Goal: Transaction & Acquisition: Purchase product/service

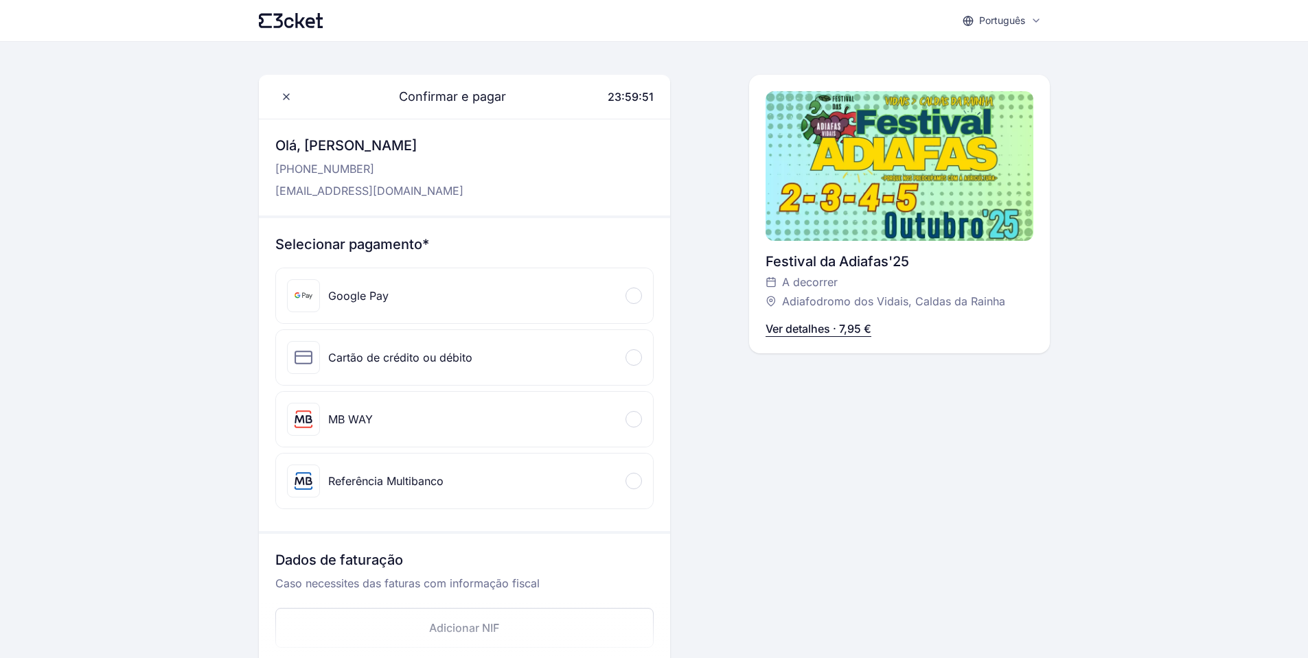
click at [373, 427] on div "MB WAY" at bounding box center [464, 419] width 377 height 55
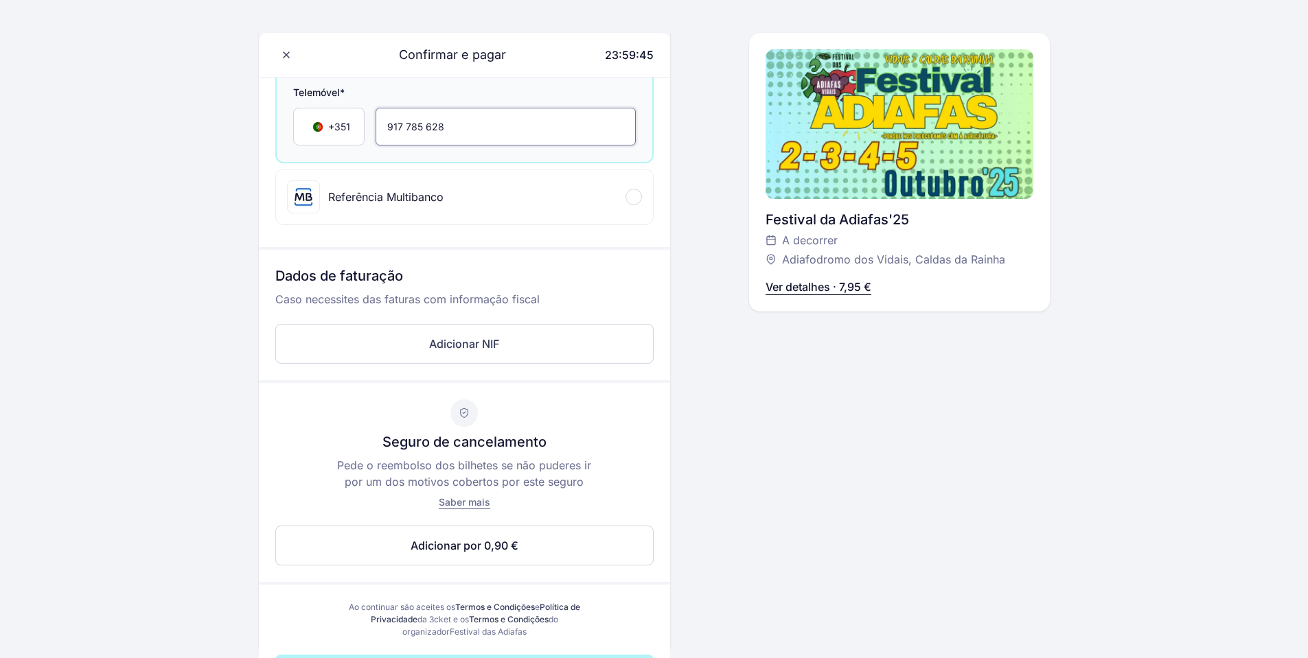
scroll to position [412, 0]
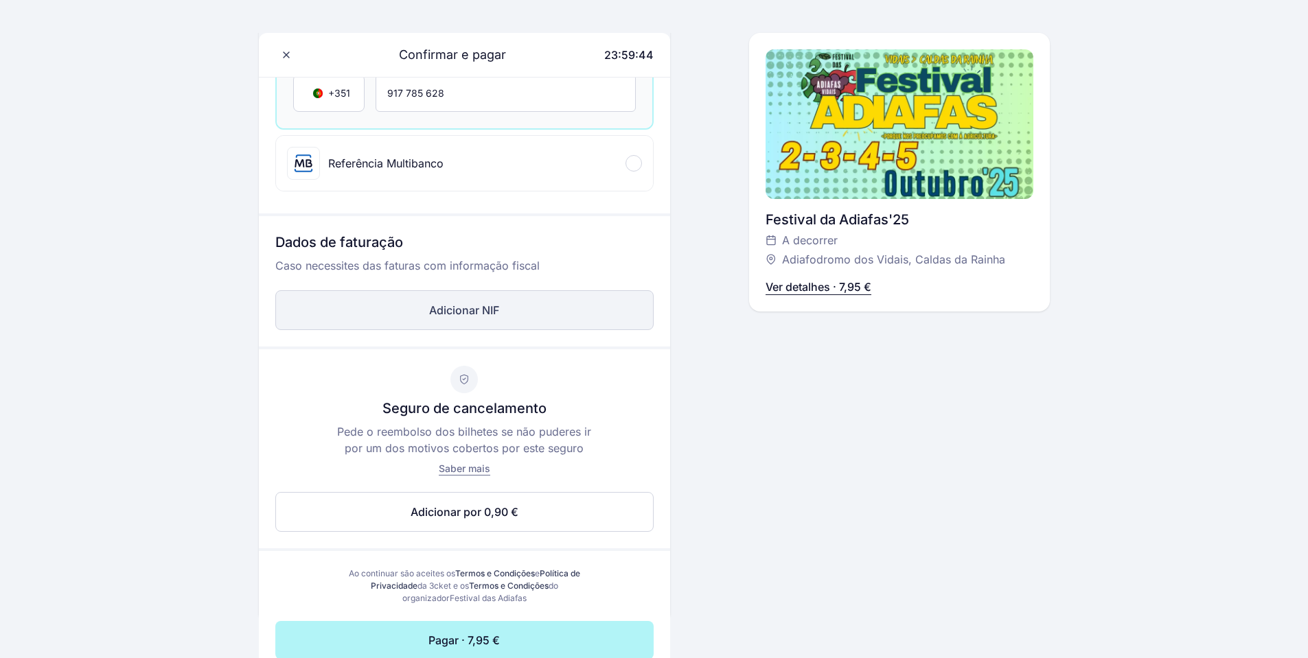
click at [525, 321] on button "Adicionar NIF" at bounding box center [464, 310] width 378 height 40
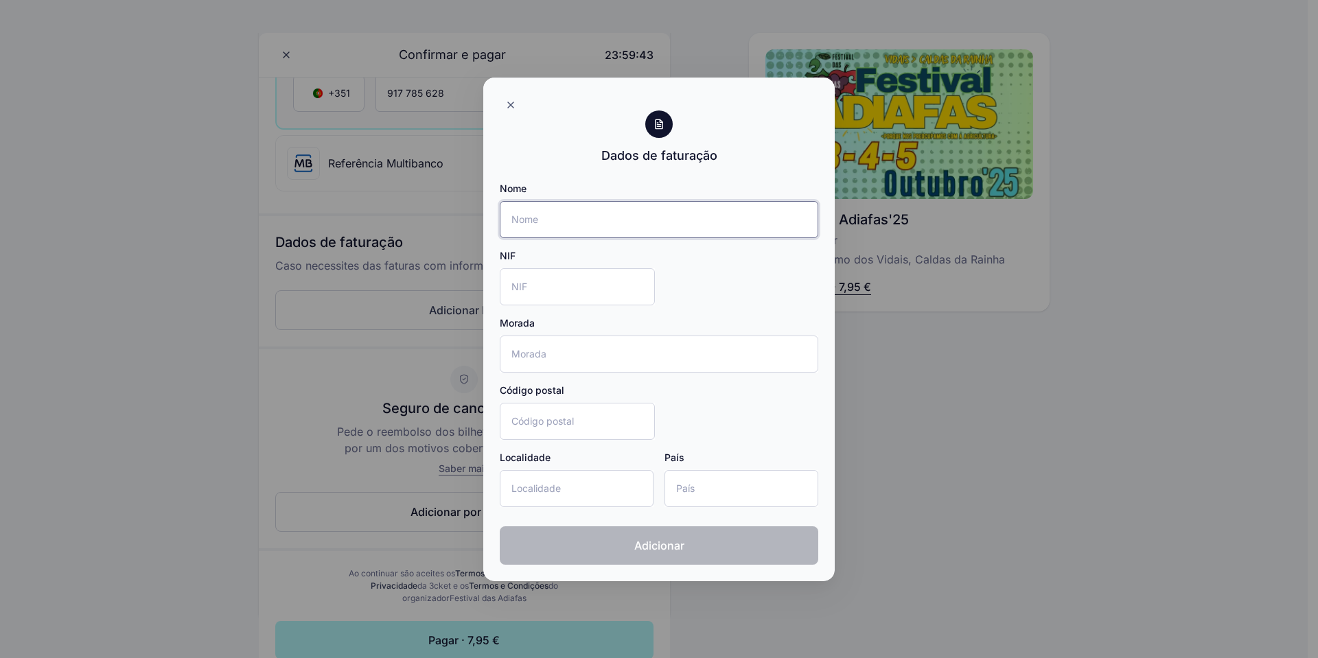
click at [532, 216] on input "Nome" at bounding box center [659, 219] width 319 height 37
type input "[PERSON_NAME]"
type input "[STREET_ADDRESS][PERSON_NAME]"
type input "4430-118"
type input "[GEOGRAPHIC_DATA]"
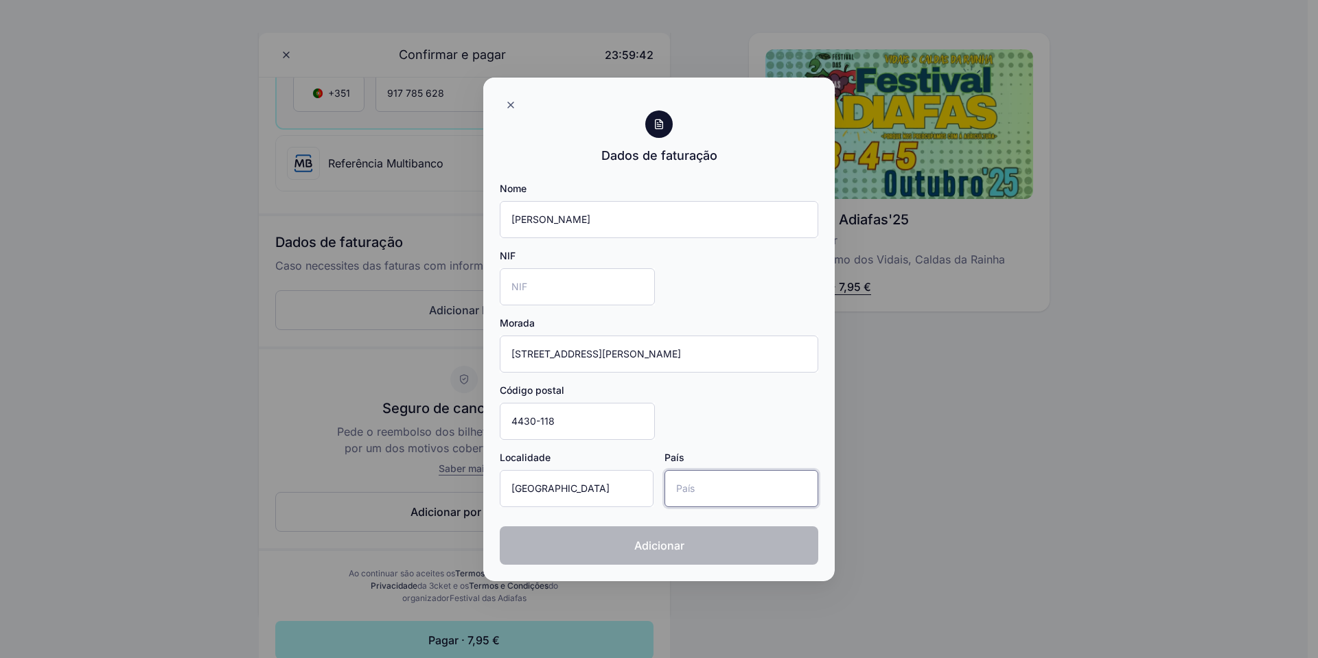
type input "[GEOGRAPHIC_DATA]"
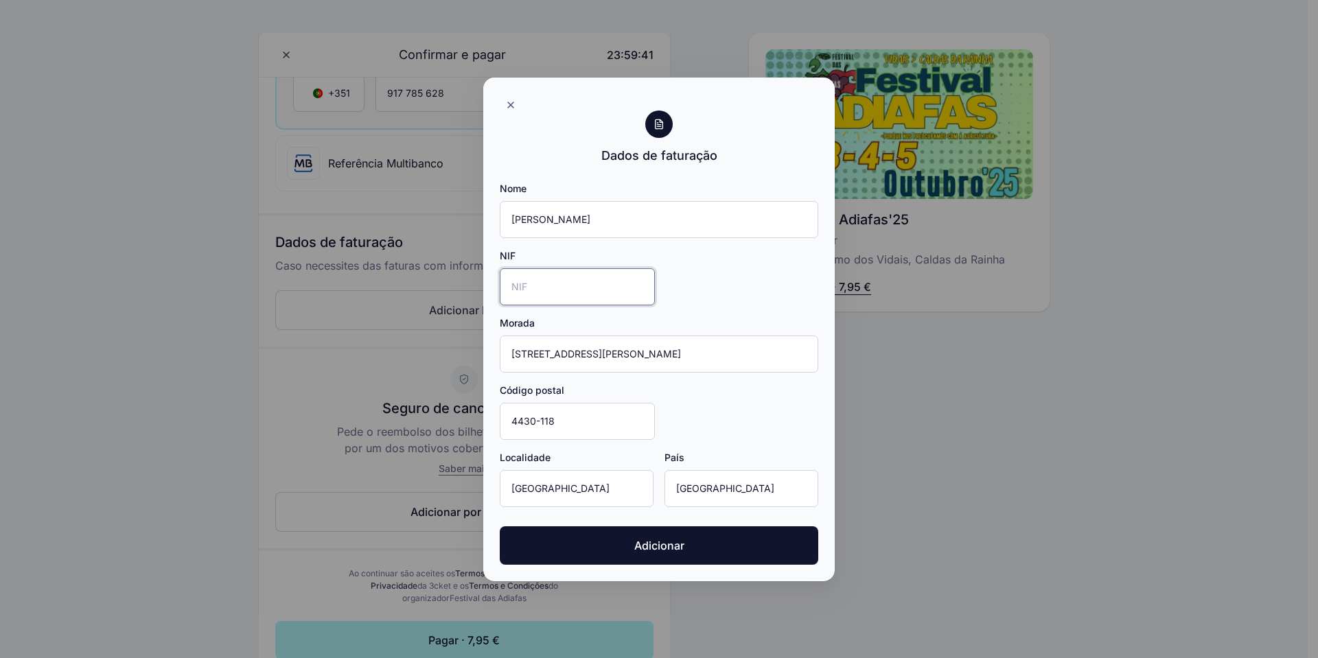
click at [557, 301] on input "NIF" at bounding box center [577, 286] width 155 height 37
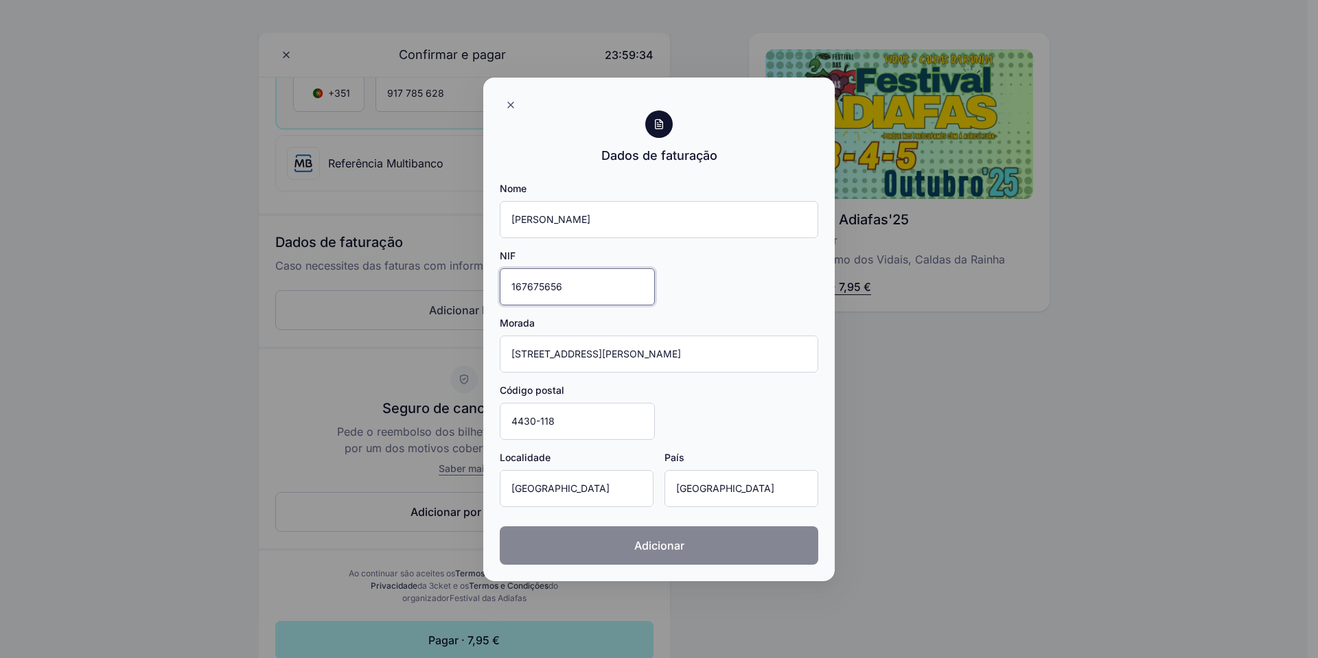
type input "167675656"
click at [698, 550] on button "Adicionar" at bounding box center [659, 545] width 319 height 38
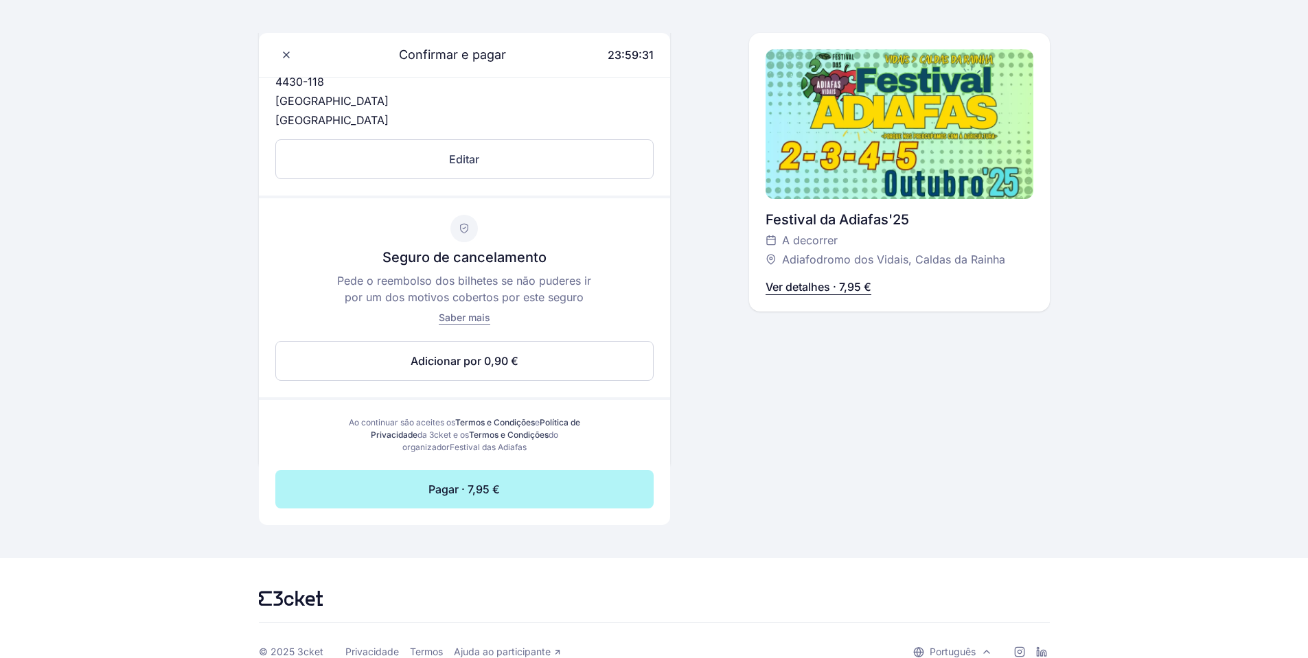
scroll to position [686, 0]
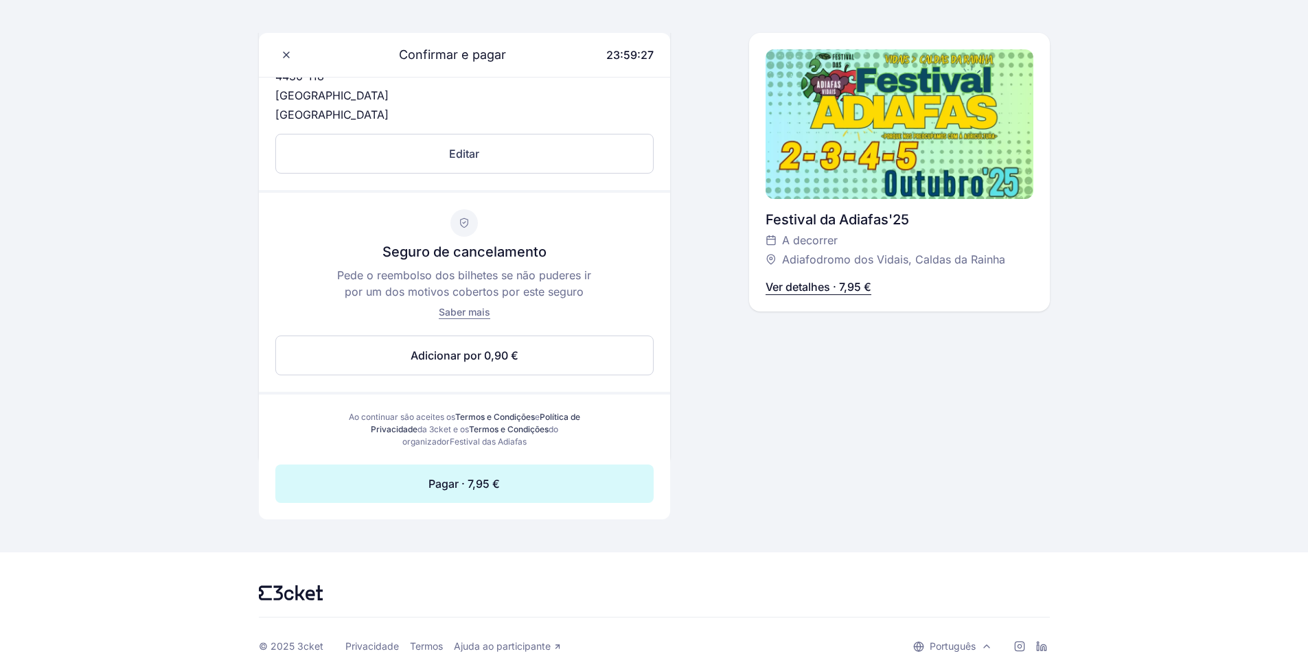
click at [526, 479] on button "Pagar · 7,95 €" at bounding box center [464, 484] width 378 height 38
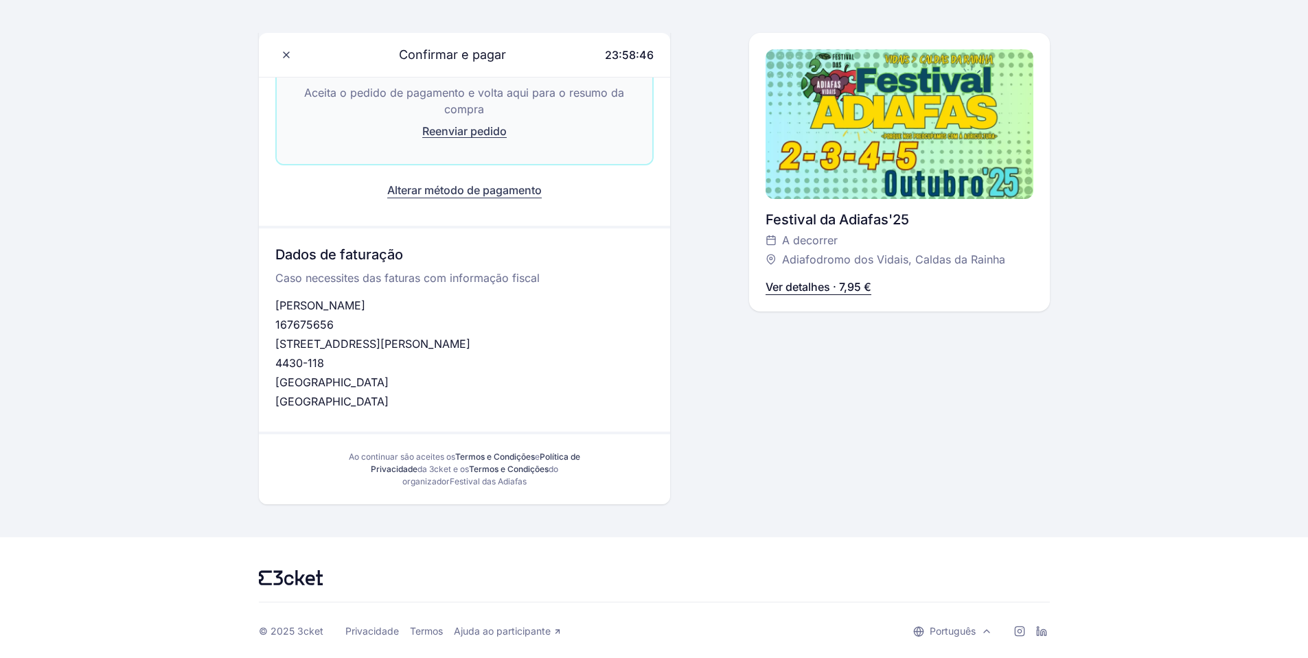
scroll to position [288, 0]
